Goal: Transaction & Acquisition: Purchase product/service

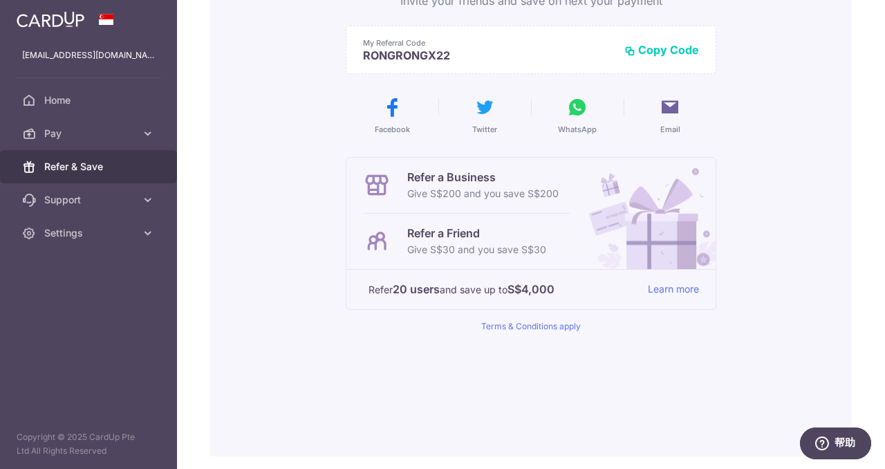
scroll to position [174, 0]
click at [72, 138] on span "Pay" at bounding box center [89, 133] width 91 height 14
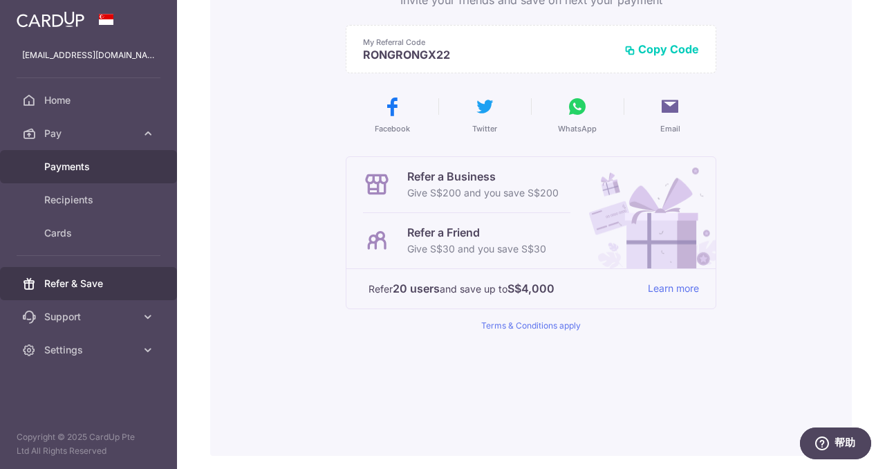
click at [76, 173] on span "Payments" at bounding box center [89, 167] width 91 height 14
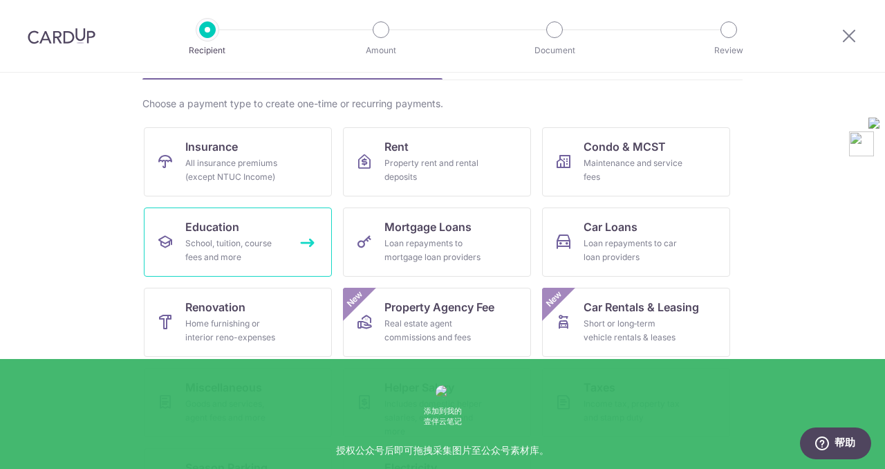
click at [301, 228] on link "Education School, tuition, course fees and more" at bounding box center [238, 241] width 188 height 69
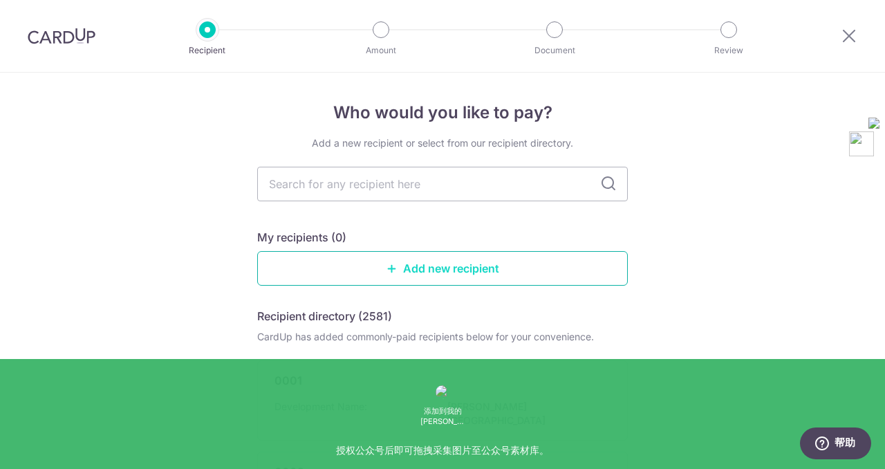
click at [460, 276] on link "Add new recipient" at bounding box center [442, 268] width 370 height 35
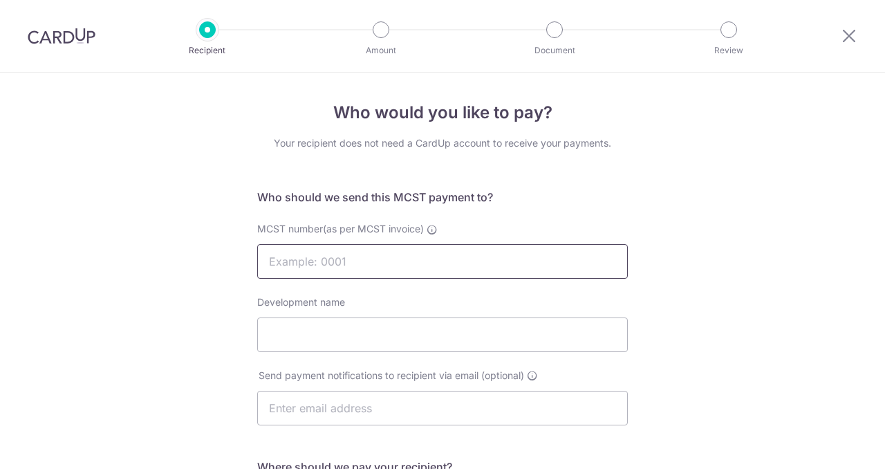
click at [387, 255] on input "MCST number(as per MCST invoice)" at bounding box center [442, 261] width 370 height 35
click at [337, 337] on input "Development name" at bounding box center [442, 334] width 370 height 35
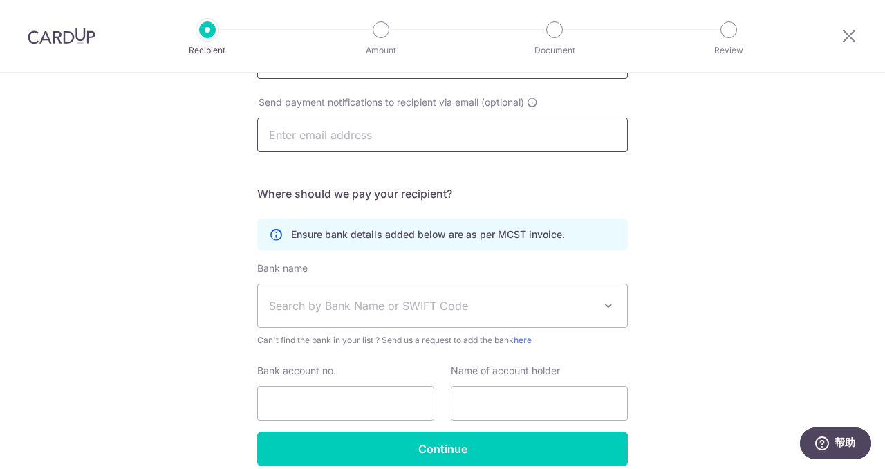
scroll to position [299, 0]
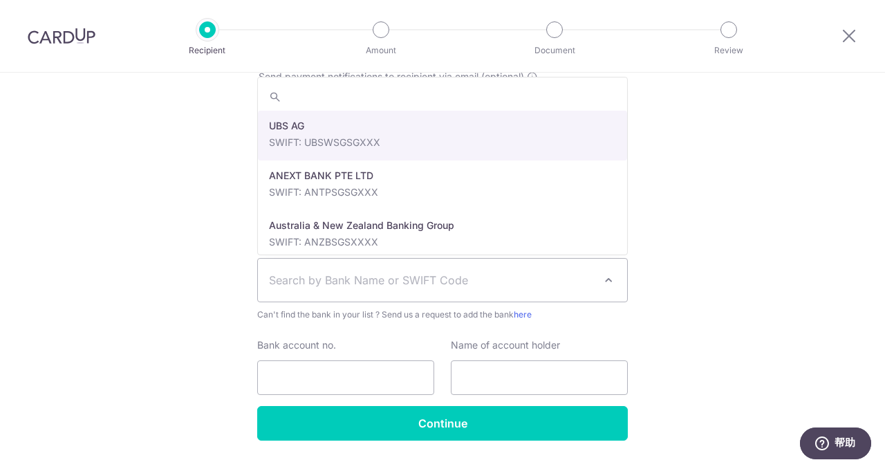
click at [428, 274] on span "Search by Bank Name or SWIFT Code" at bounding box center [431, 280] width 325 height 17
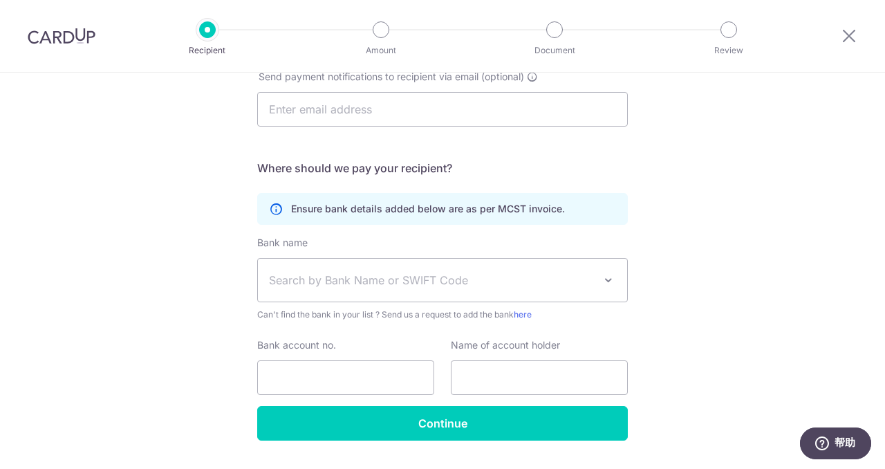
click at [720, 299] on div "Who would you like to pay? Your recipient does not need a CardUp account to rec…" at bounding box center [442, 139] width 885 height 731
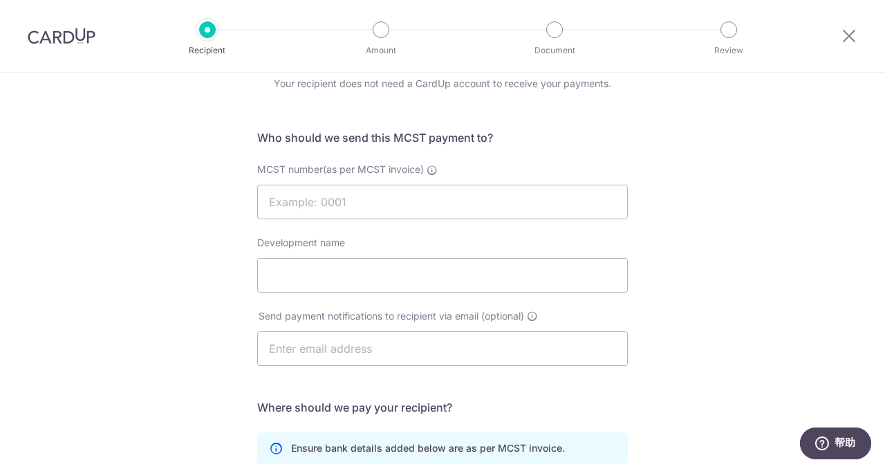
scroll to position [8, 0]
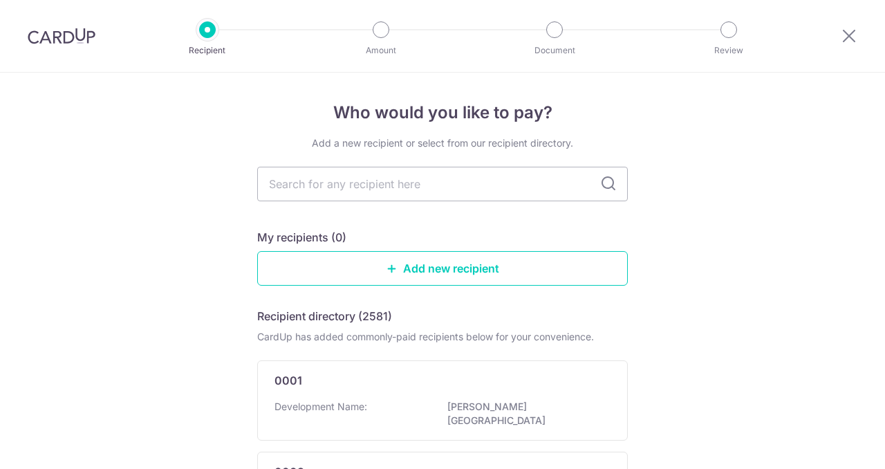
click at [201, 53] on p "Recipient" at bounding box center [207, 51] width 102 height 14
click at [853, 35] on icon at bounding box center [848, 35] width 17 height 17
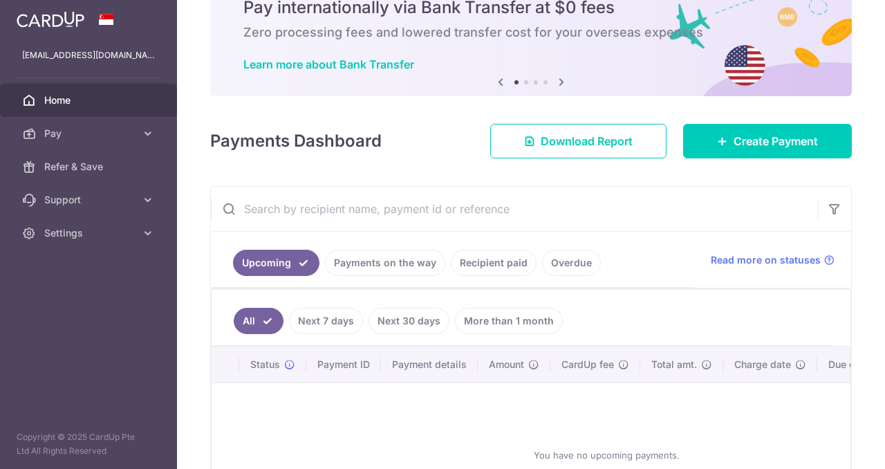
scroll to position [132, 0]
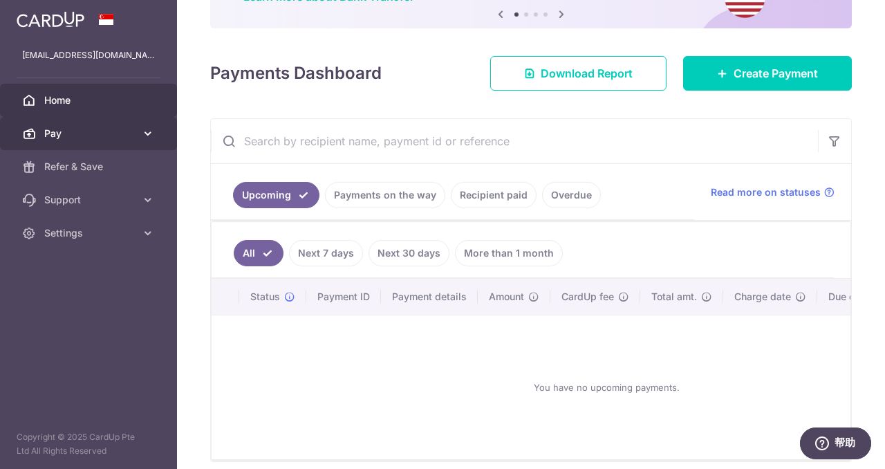
click at [75, 139] on span "Pay" at bounding box center [89, 133] width 91 height 14
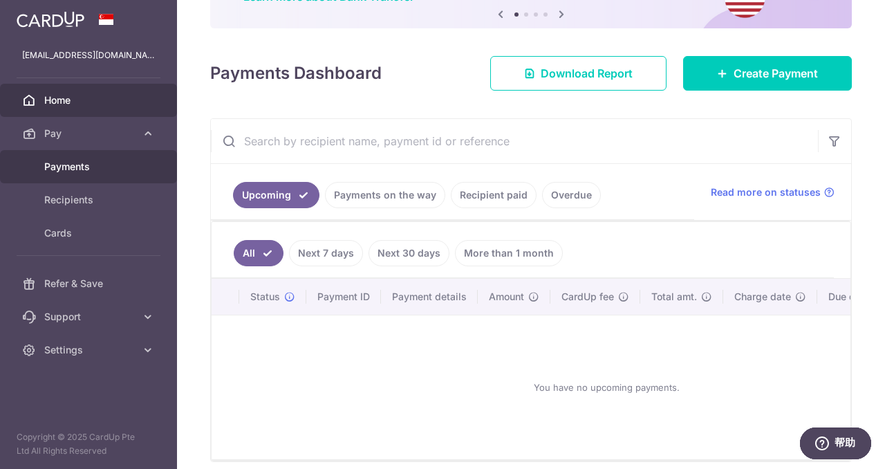
click at [66, 168] on span "Payments" at bounding box center [89, 167] width 91 height 14
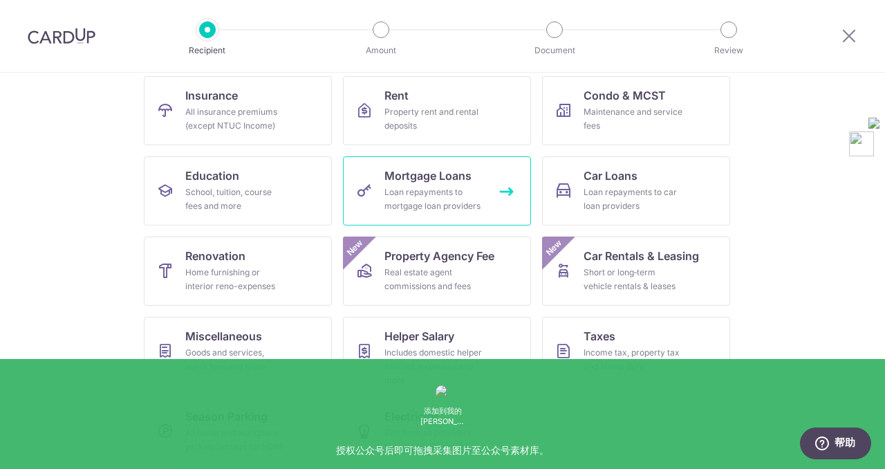
click at [442, 174] on span "Mortgage Loans" at bounding box center [427, 175] width 87 height 17
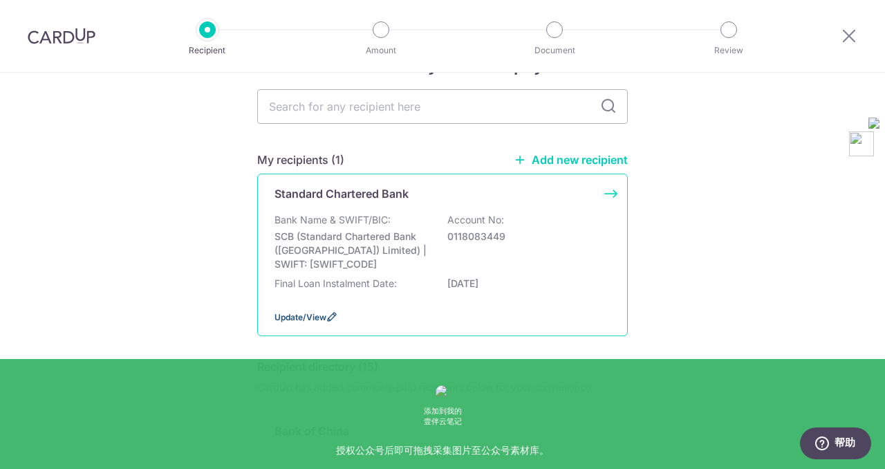
click at [330, 316] on icon at bounding box center [331, 316] width 11 height 11
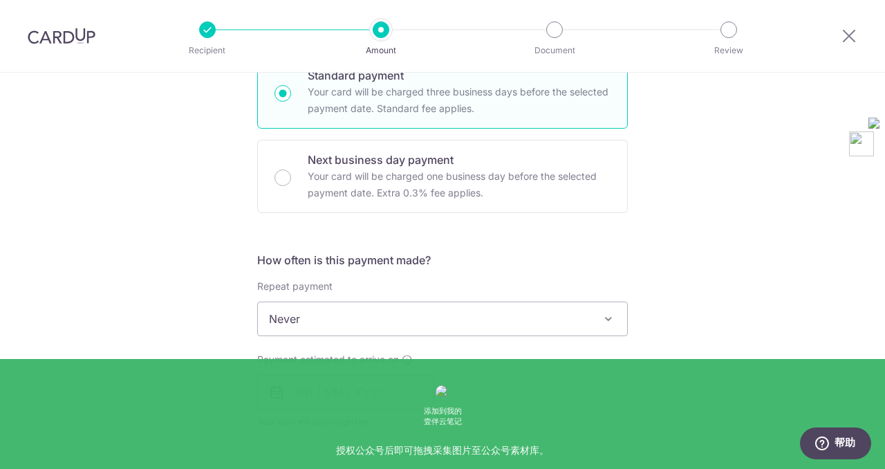
scroll to position [401, 0]
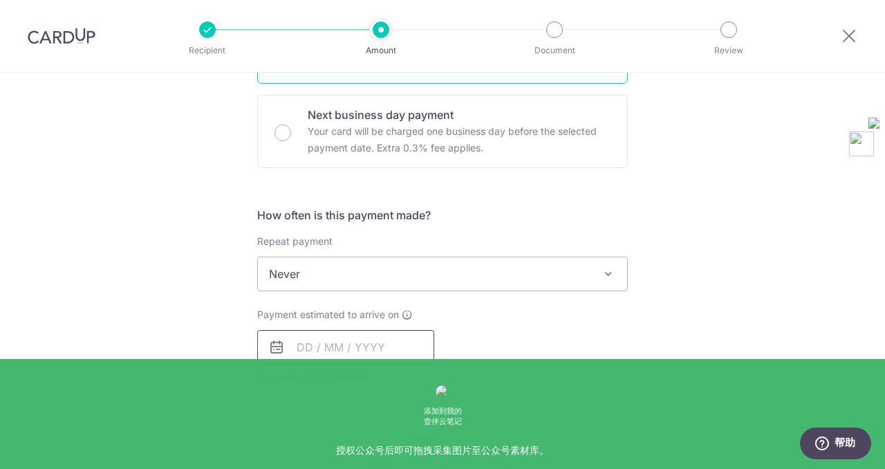
click at [368, 335] on input "text" at bounding box center [345, 347] width 177 height 35
click at [210, 278] on div "Tell us more about your payment Enter payment amount SGD Select Card Select opt…" at bounding box center [442, 297] width 885 height 1250
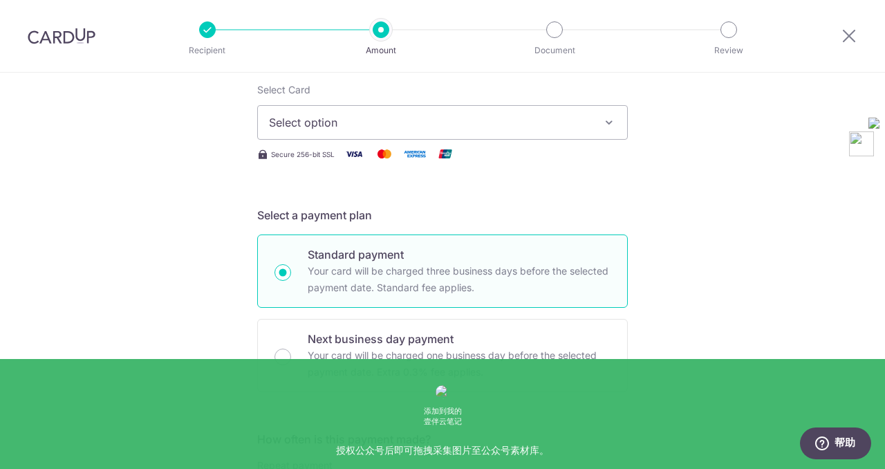
scroll to position [176, 0]
click at [345, 115] on span "Select option" at bounding box center [430, 123] width 322 height 17
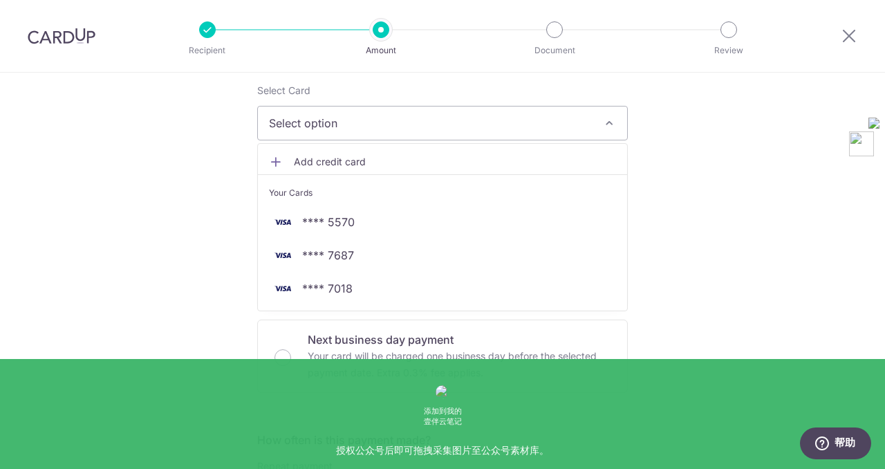
click at [314, 163] on span "Add credit card" at bounding box center [455, 162] width 322 height 14
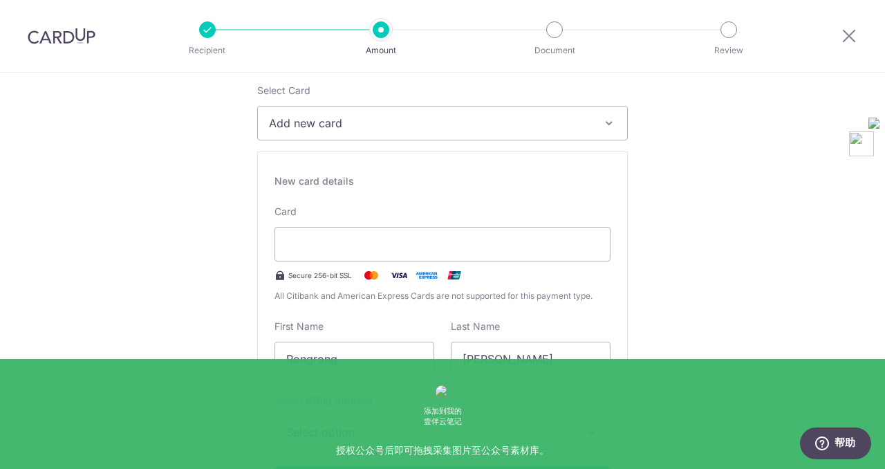
scroll to position [326, 0]
